Goal: Transaction & Acquisition: Download file/media

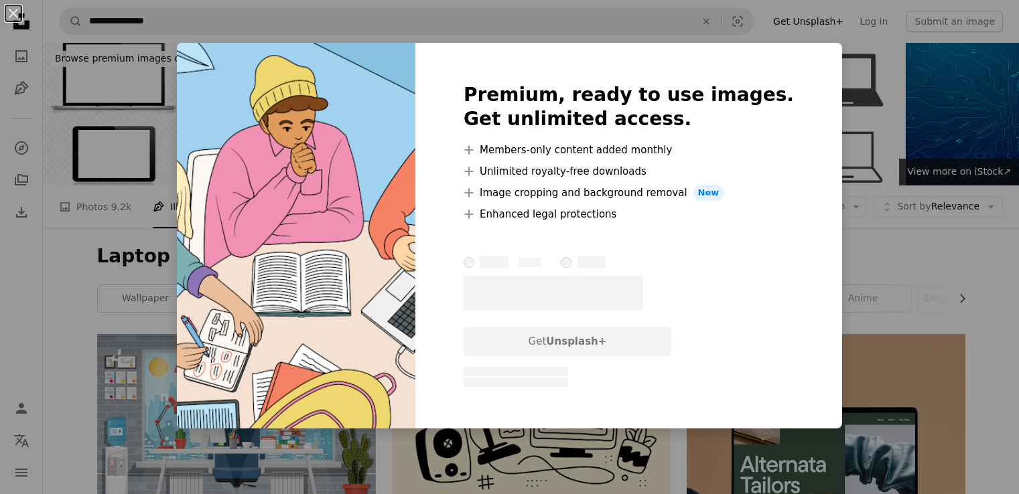
scroll to position [603, 0]
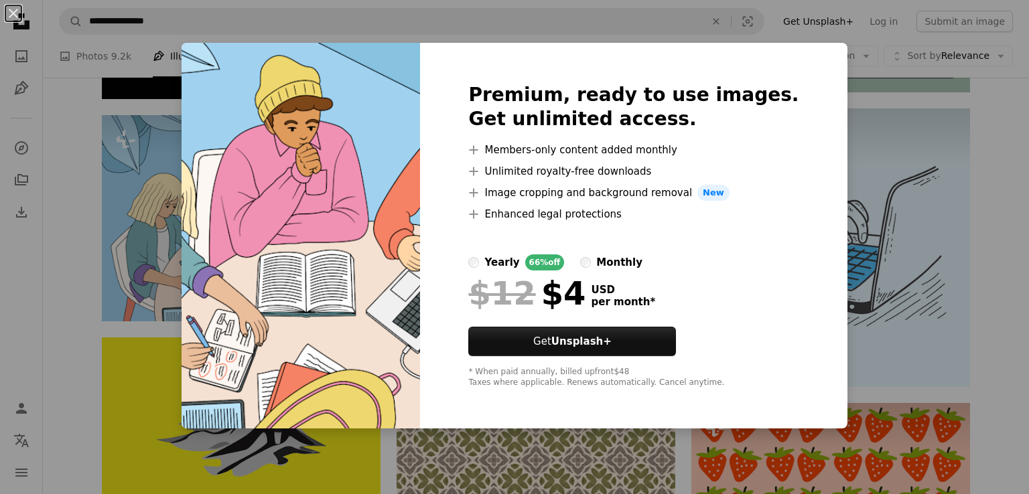
click at [837, 109] on div "An X shape Premium, ready to use images. Get unlimited access. A plus sign Memb…" at bounding box center [514, 247] width 1029 height 494
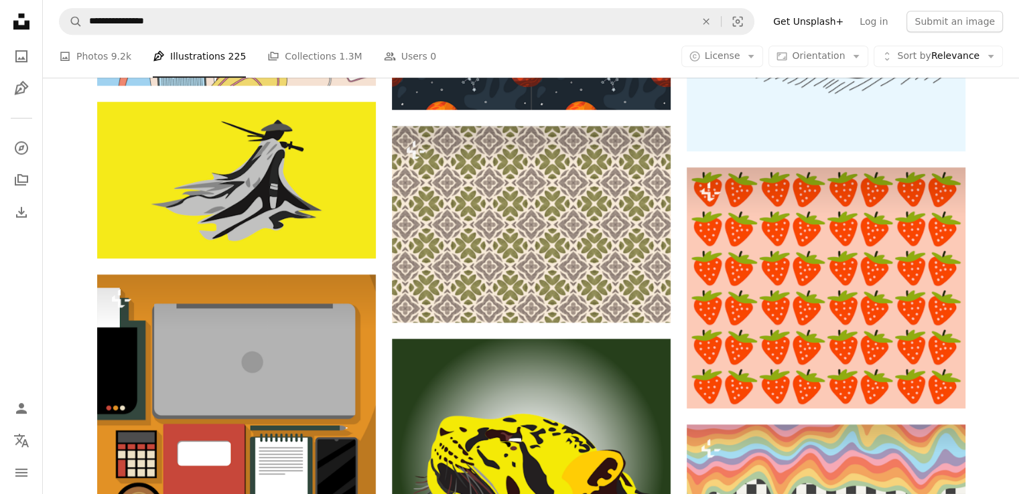
scroll to position [871, 0]
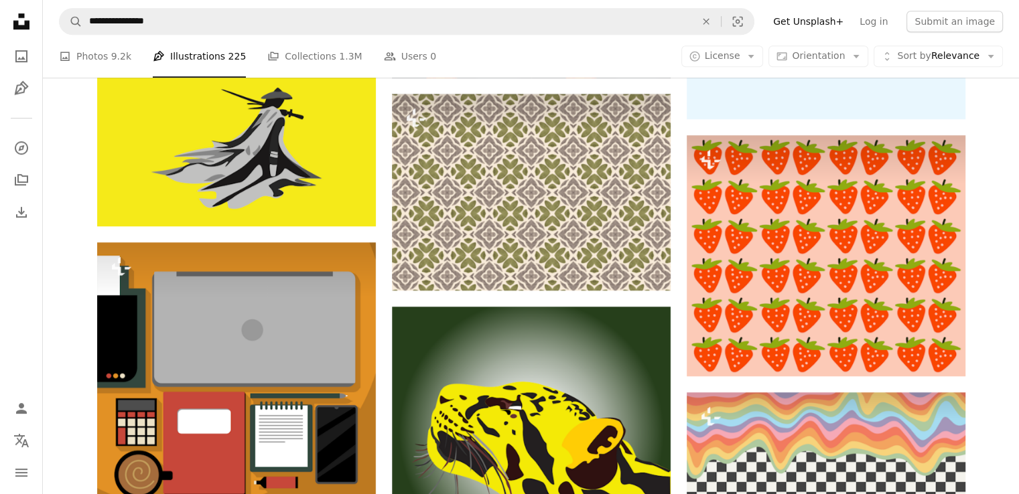
click at [341, 60] on ul "A photo Photos 9.2k Pen Tool Illustrations 225 A stack of folders Collections 1…" at bounding box center [247, 56] width 377 height 43
click at [339, 52] on span "1.3M" at bounding box center [350, 56] width 23 height 15
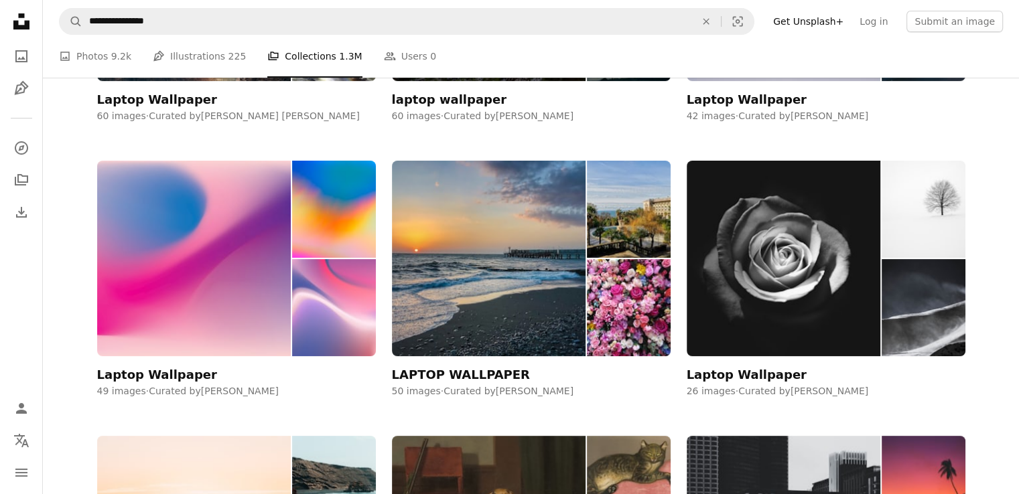
scroll to position [469, 0]
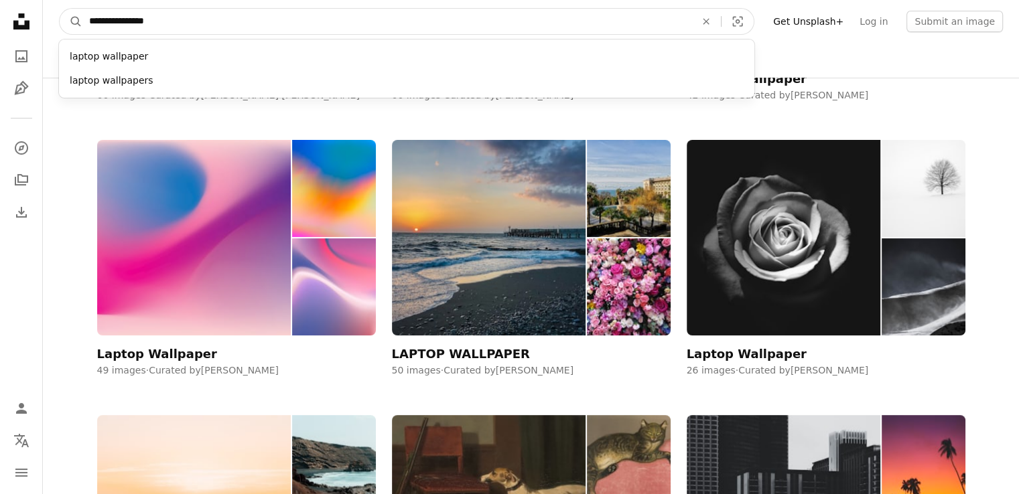
drag, startPoint x: 204, startPoint y: 7, endPoint x: 45, endPoint y: 20, distance: 159.3
click at [45, 20] on nav "**********" at bounding box center [531, 21] width 976 height 43
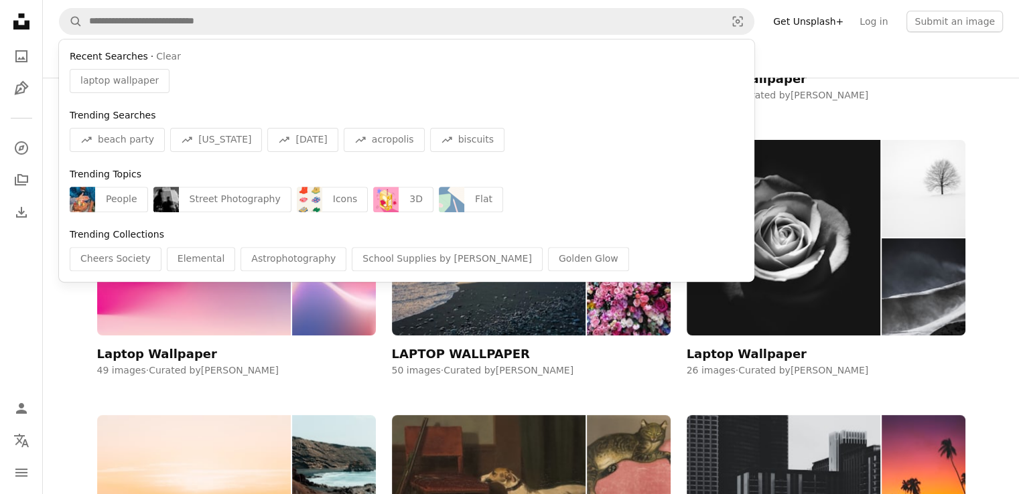
click at [791, 60] on div "A photo Photos 9.2k Pen Tool Illustrations 225 A stack of folders Collections 1…" at bounding box center [531, 56] width 944 height 43
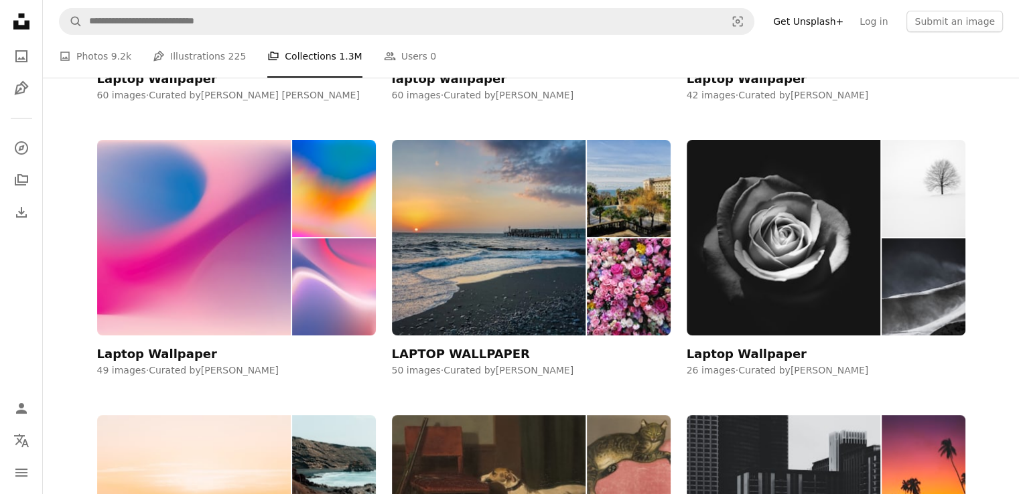
click at [32, 23] on icon "Unsplash logo Unsplash Home" at bounding box center [21, 21] width 27 height 27
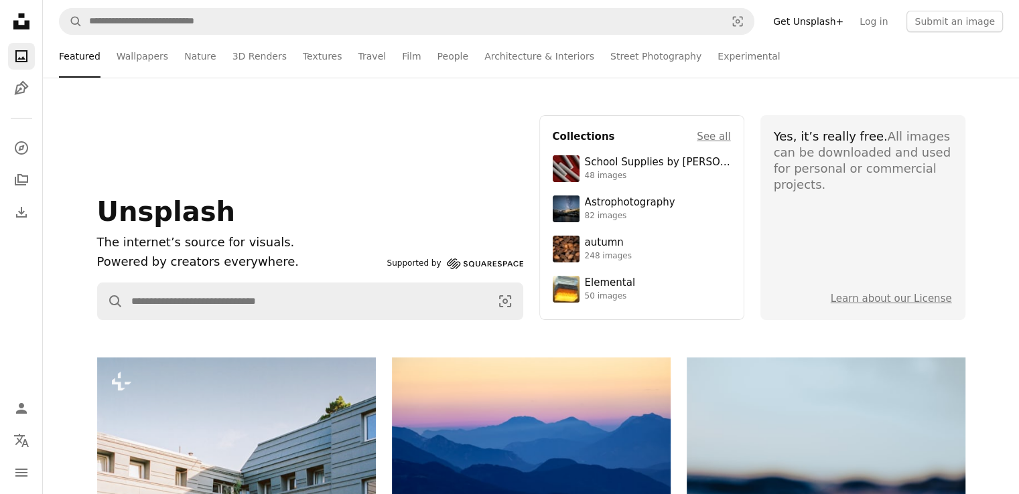
scroll to position [335, 0]
